Goal: Task Accomplishment & Management: Complete application form

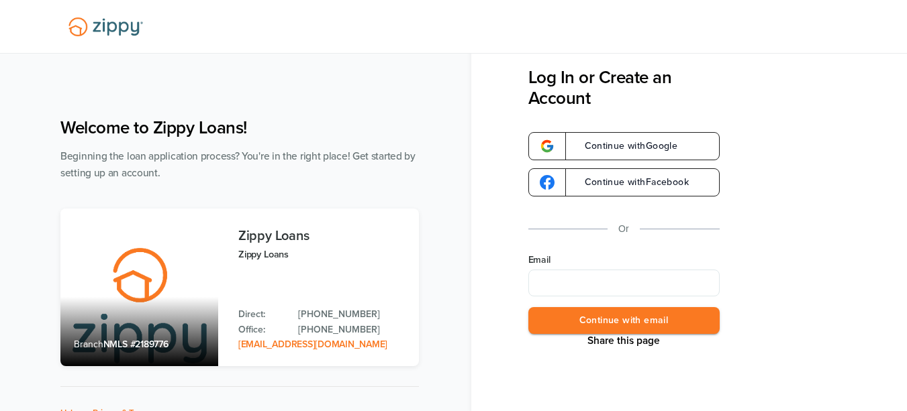
click at [603, 275] on input "Email" at bounding box center [623, 283] width 191 height 27
type input "**********"
click at [619, 315] on button "Continue with email" at bounding box center [623, 321] width 191 height 28
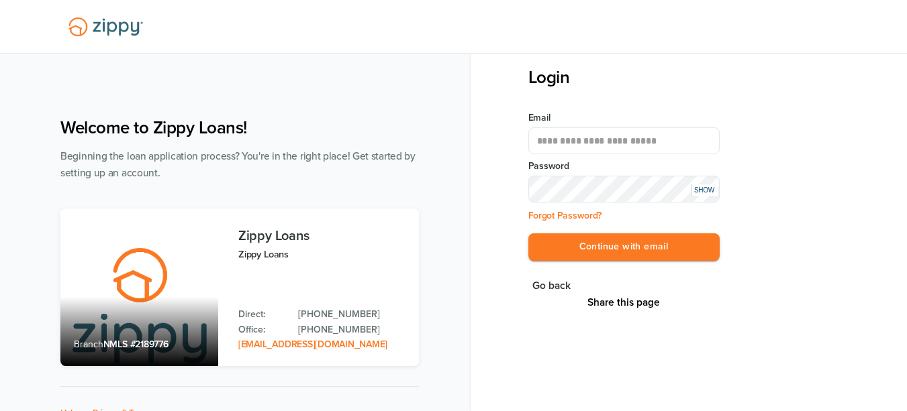
click at [805, 191] on div "**********" at bounding box center [717, 189] width 379 height 244
click at [640, 238] on button "Continue with email" at bounding box center [623, 248] width 191 height 28
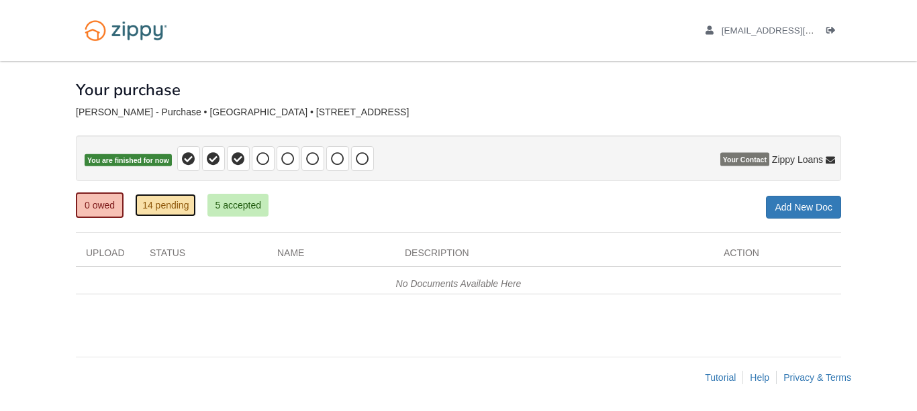
click at [172, 203] on link "14 pending" at bounding box center [165, 205] width 61 height 23
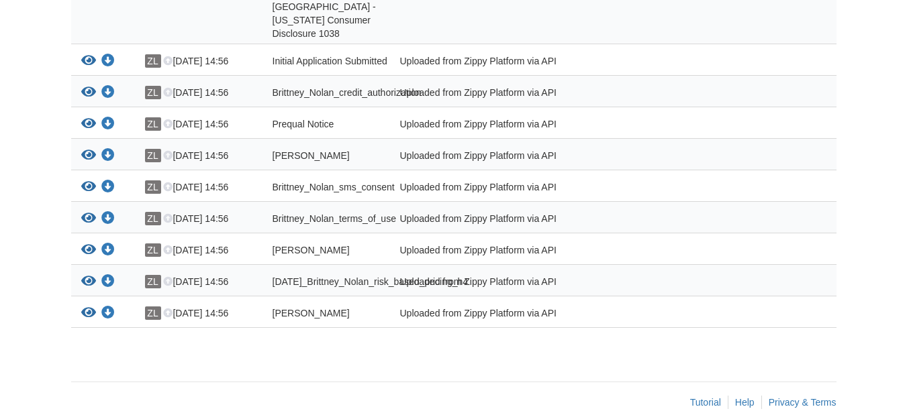
scroll to position [512, 0]
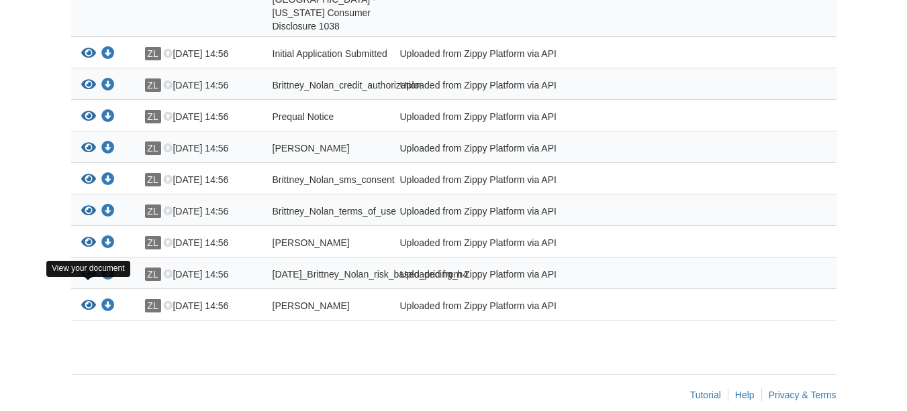
click at [89, 299] on icon "View Brittney_Nolan_true_and_correct_consent" at bounding box center [88, 305] width 15 height 13
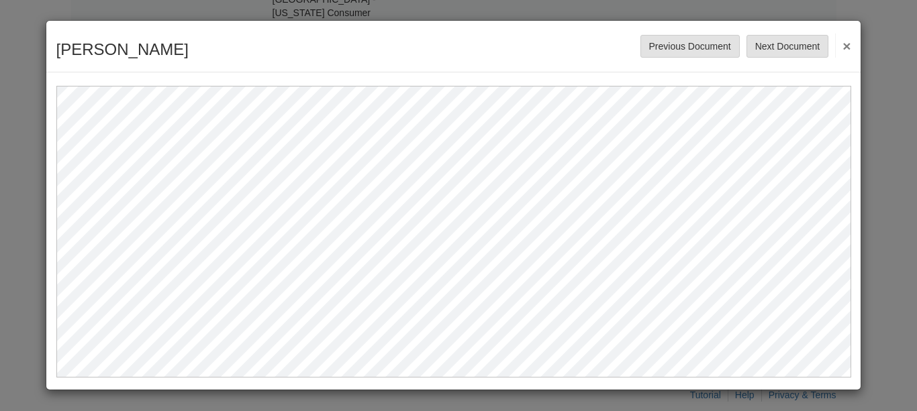
click at [847, 46] on button "×" at bounding box center [842, 46] width 15 height 24
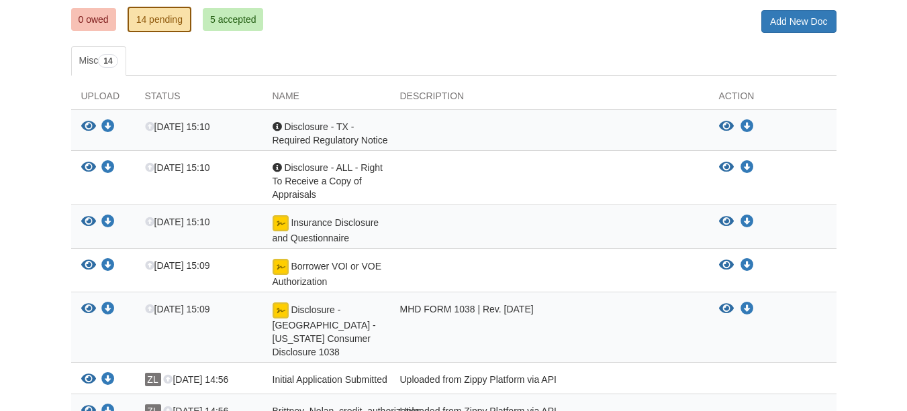
scroll to position [177, 0]
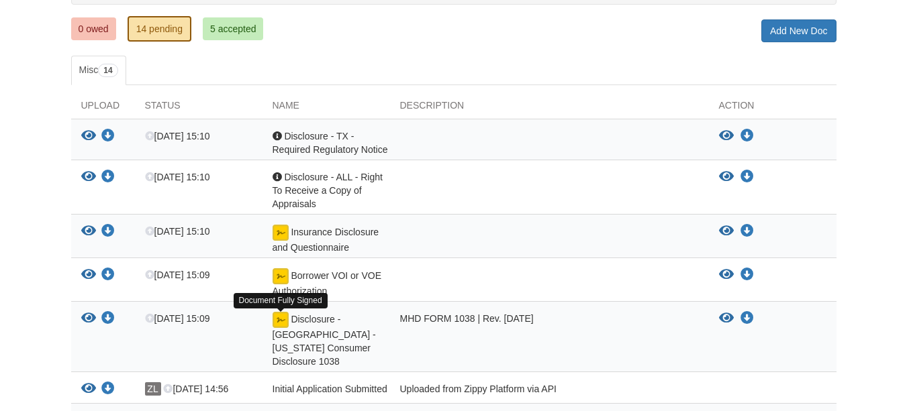
click at [276, 321] on img at bounding box center [281, 320] width 16 height 16
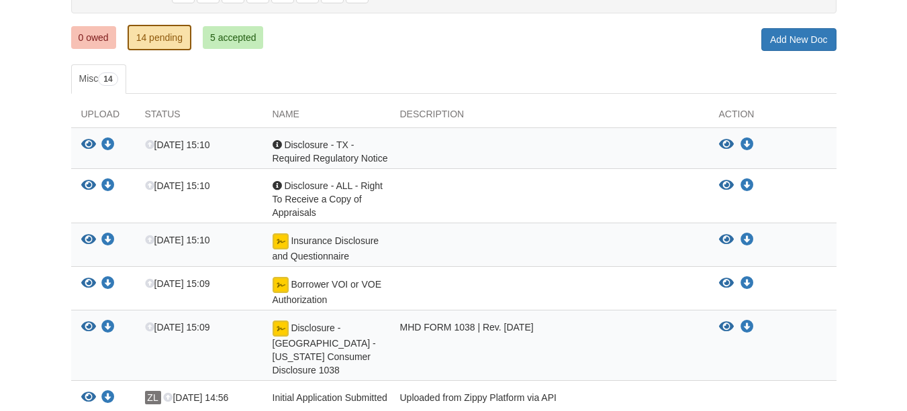
scroll to position [42, 0]
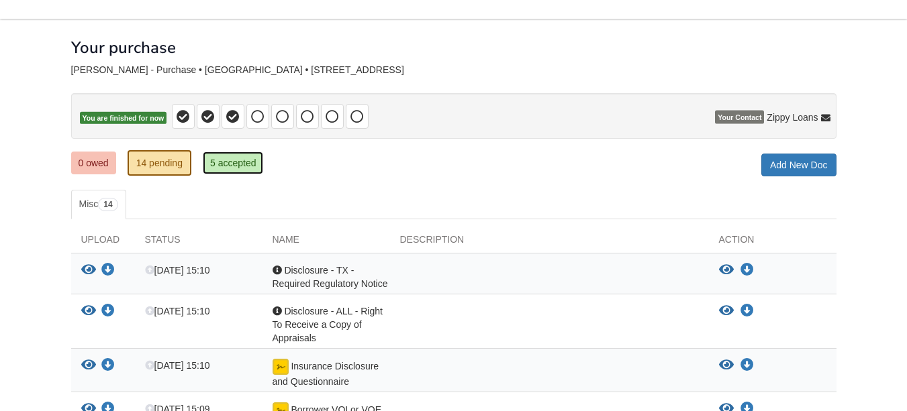
click at [224, 168] on link "5 accepted" at bounding box center [233, 163] width 61 height 23
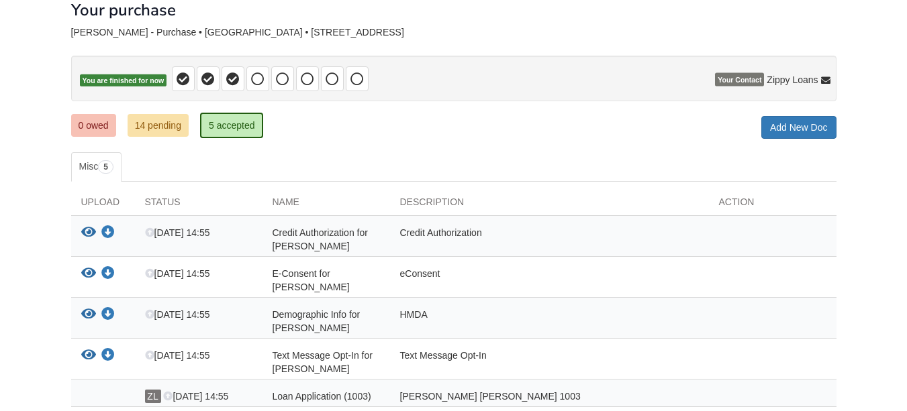
scroll to position [184, 0]
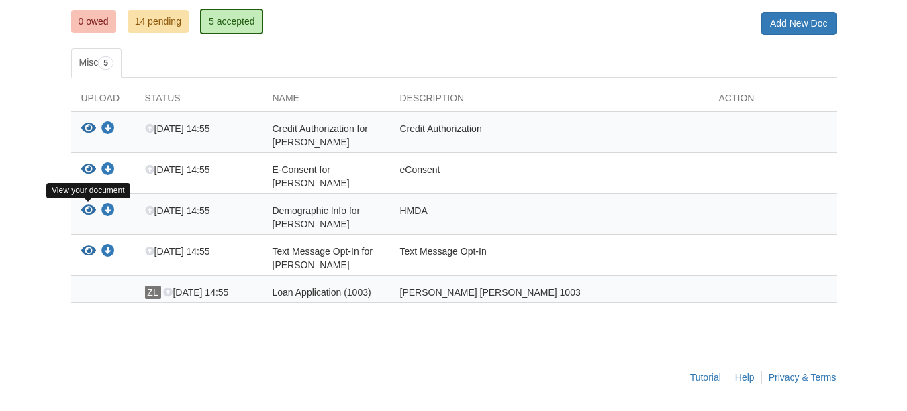
click at [83, 211] on icon "View Demographic Info for Brittney Nolan" at bounding box center [88, 210] width 15 height 13
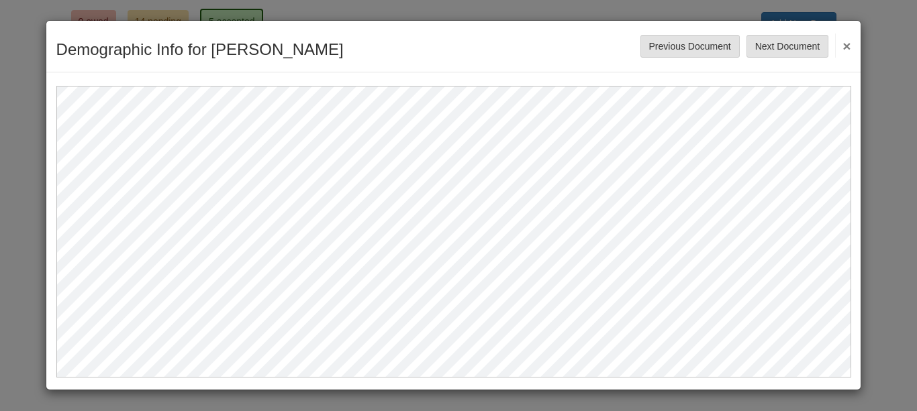
click at [847, 45] on button "×" at bounding box center [842, 46] width 15 height 24
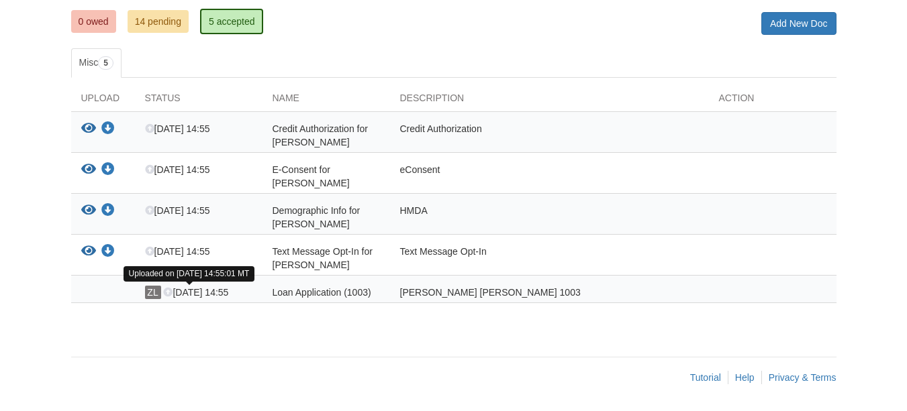
click at [164, 292] on icon at bounding box center [167, 293] width 9 height 9
click at [170, 285] on div "ZL Aug 11 14:55 Loan Application (1003) Fannie Mae 1003" at bounding box center [453, 290] width 765 height 28
click at [171, 293] on icon at bounding box center [167, 293] width 9 height 9
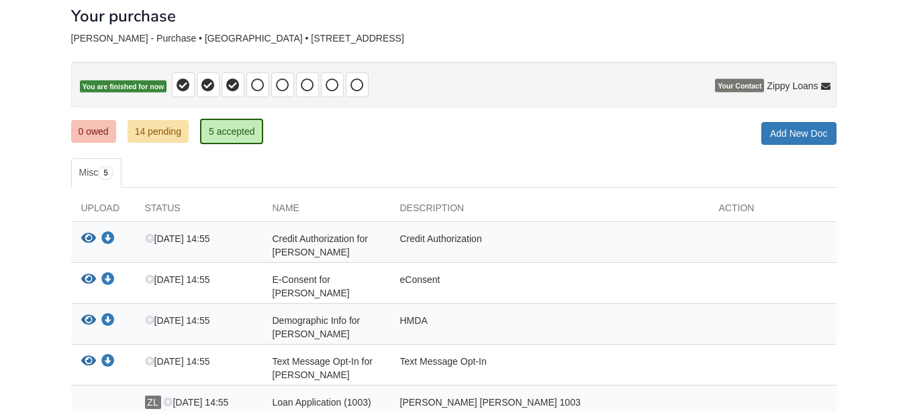
scroll to position [50, 0]
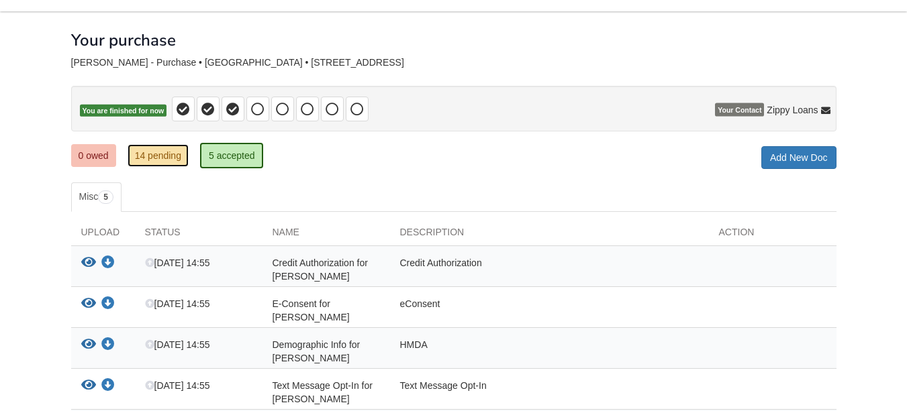
click at [160, 150] on link "14 pending" at bounding box center [158, 155] width 61 height 23
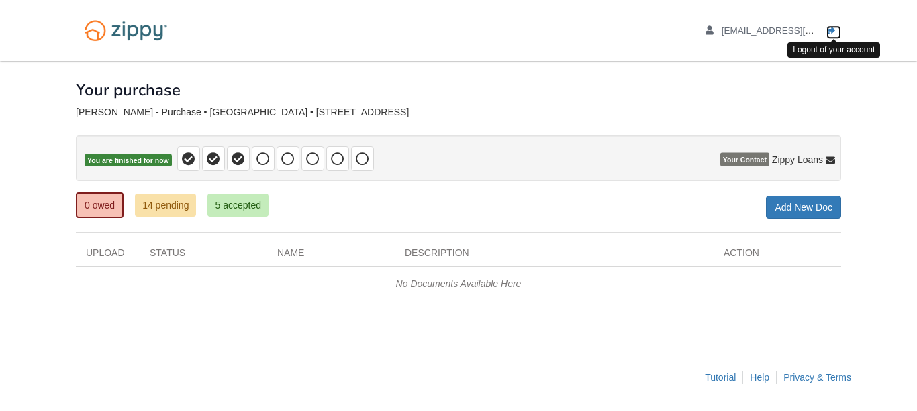
click at [827, 30] on icon "Log out" at bounding box center [830, 30] width 9 height 9
